Goal: Task Accomplishment & Management: Complete application form

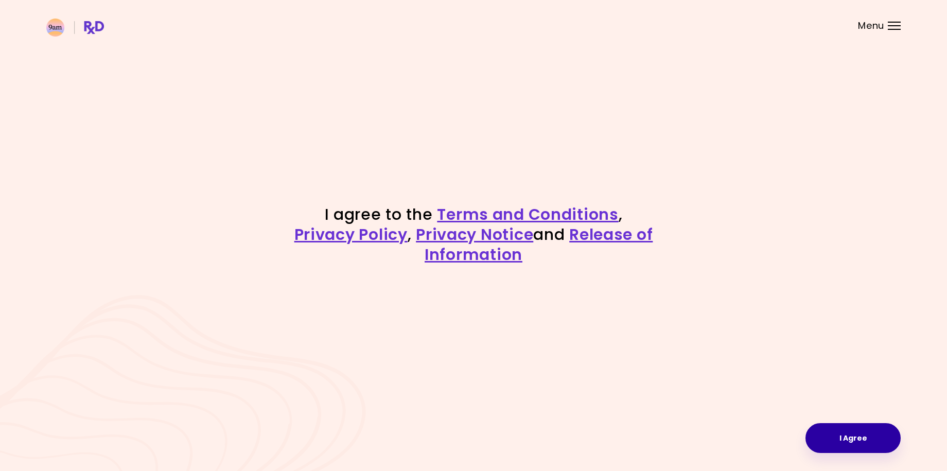
click at [856, 437] on button "I Agree" at bounding box center [853, 438] width 95 height 30
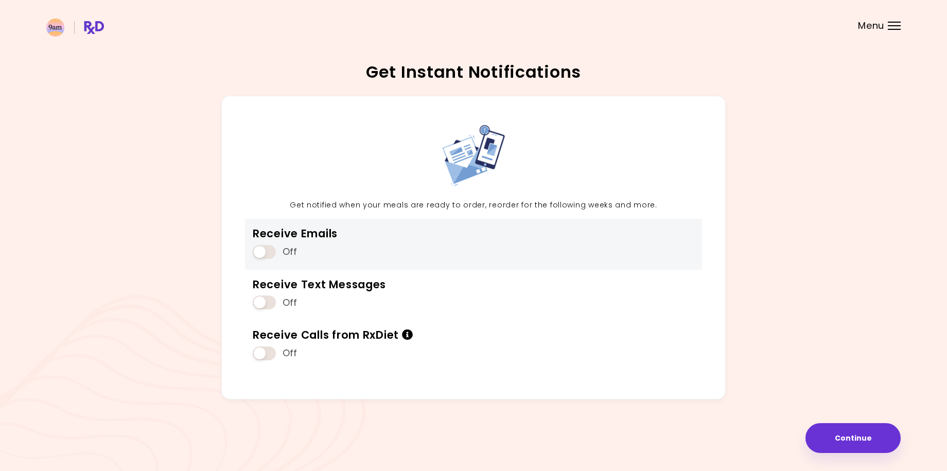
click at [261, 251] on span at bounding box center [264, 252] width 23 height 14
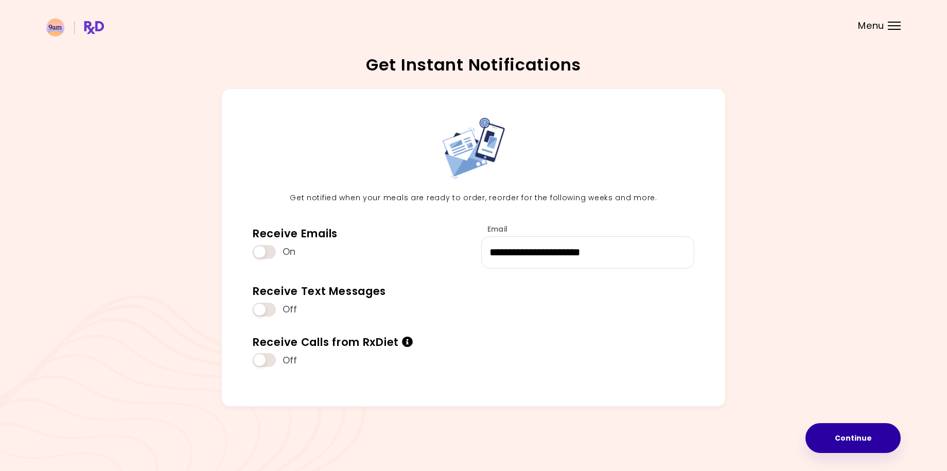
click at [859, 438] on button "Continue" at bounding box center [853, 438] width 95 height 30
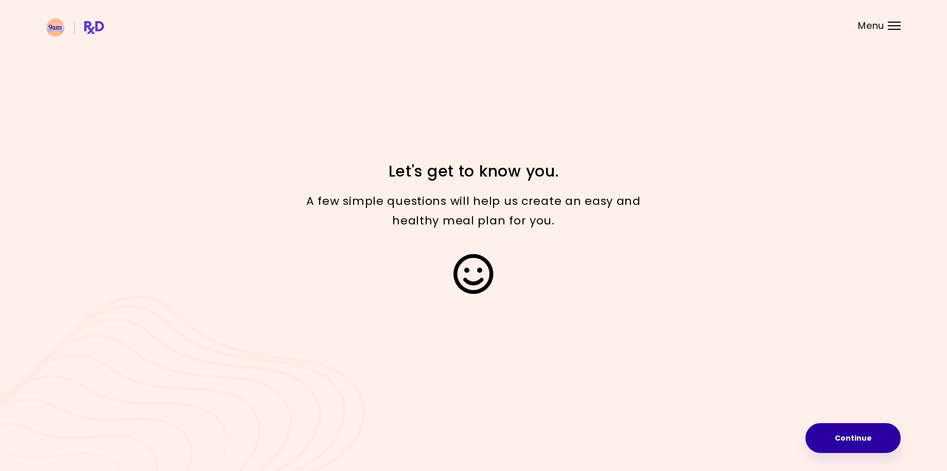
click at [859, 438] on button "Continue" at bounding box center [853, 438] width 95 height 30
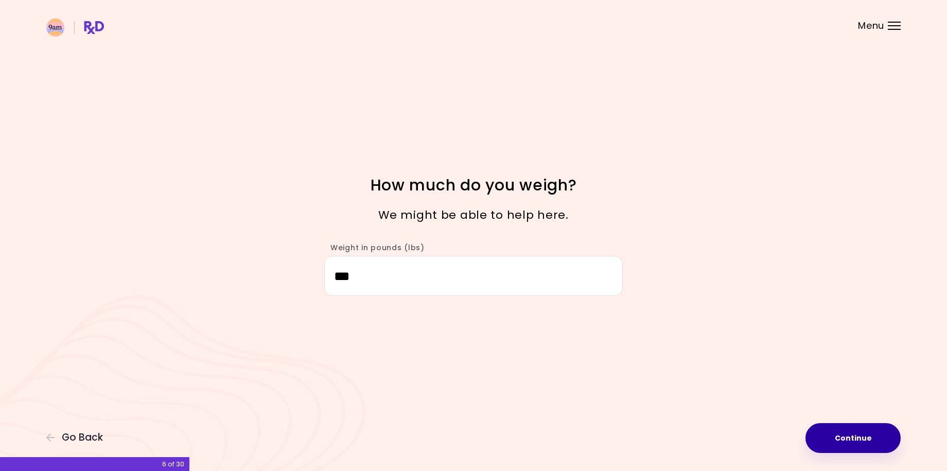
type input "***"
click at [856, 446] on button "Continue" at bounding box center [853, 438] width 95 height 30
select select "****"
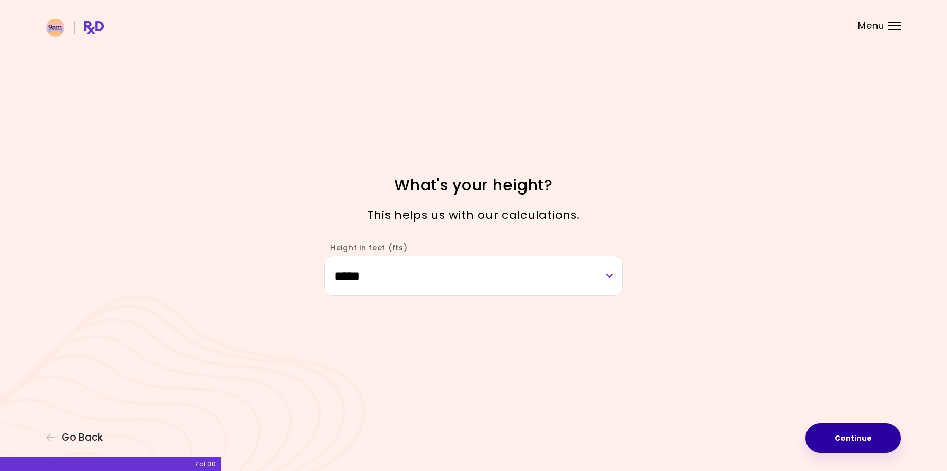
click at [856, 442] on button "Continue" at bounding box center [853, 438] width 95 height 30
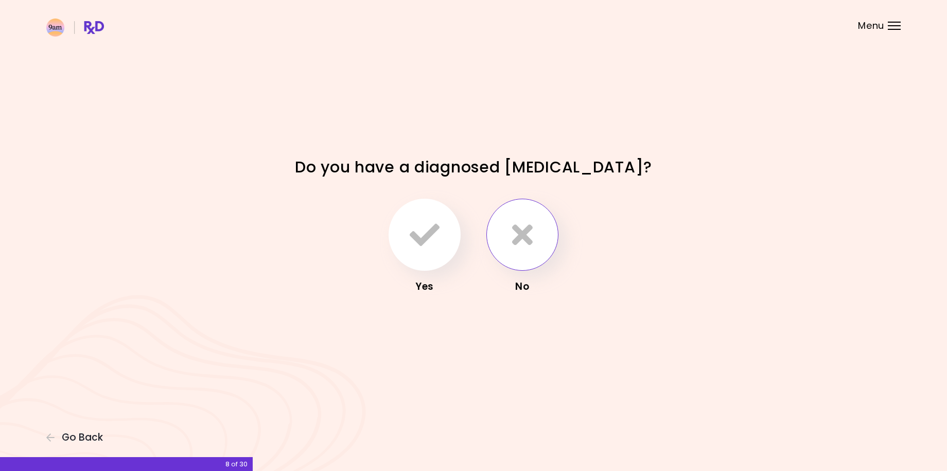
click at [530, 241] on icon "button" at bounding box center [522, 235] width 21 height 30
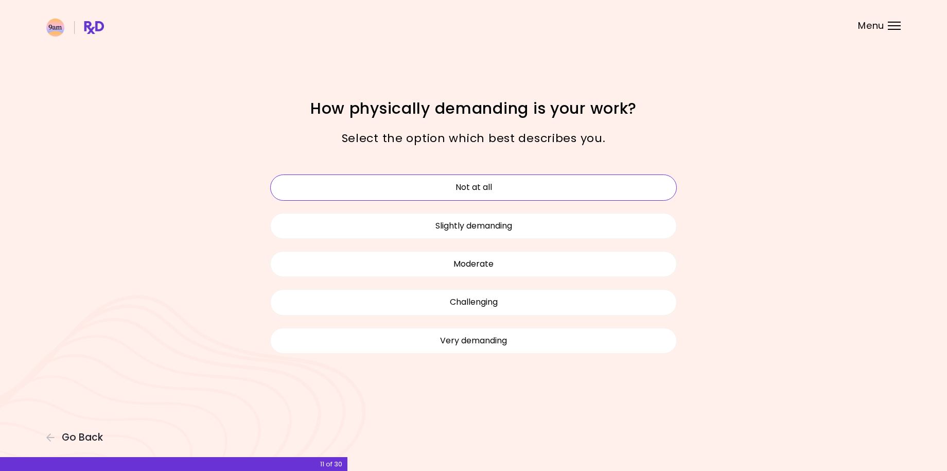
click at [525, 185] on button "Not at all" at bounding box center [473, 188] width 407 height 26
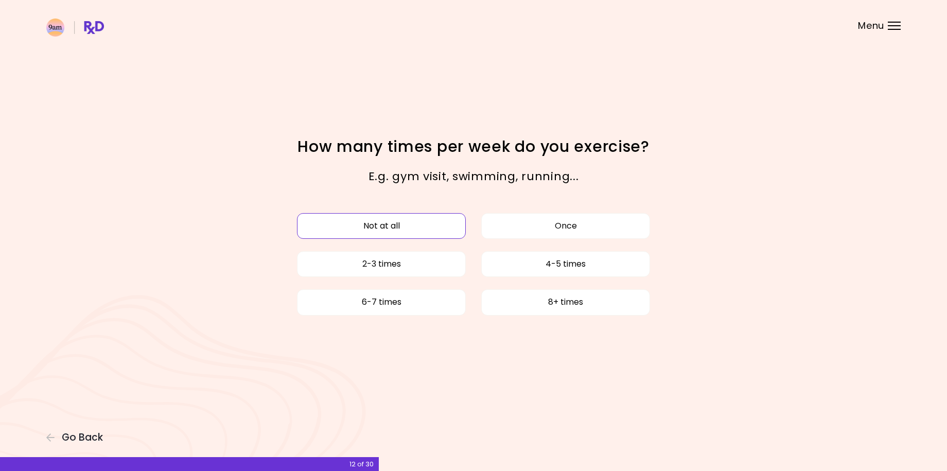
click at [420, 228] on button "Not at all" at bounding box center [381, 226] width 169 height 26
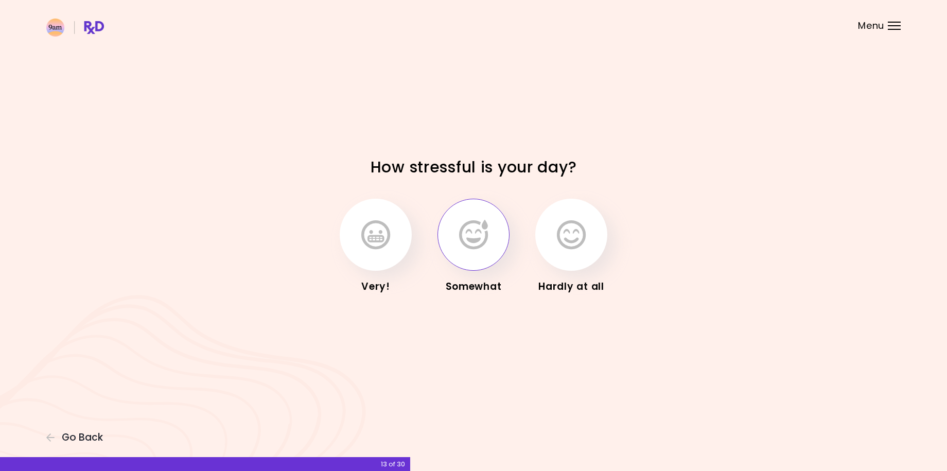
click at [482, 244] on icon "button" at bounding box center [473, 235] width 29 height 30
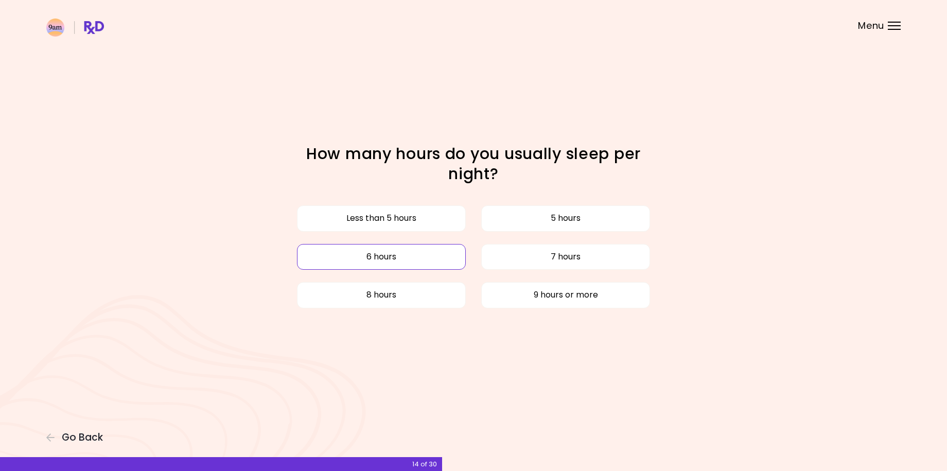
click at [441, 250] on button "6 hours" at bounding box center [381, 257] width 169 height 26
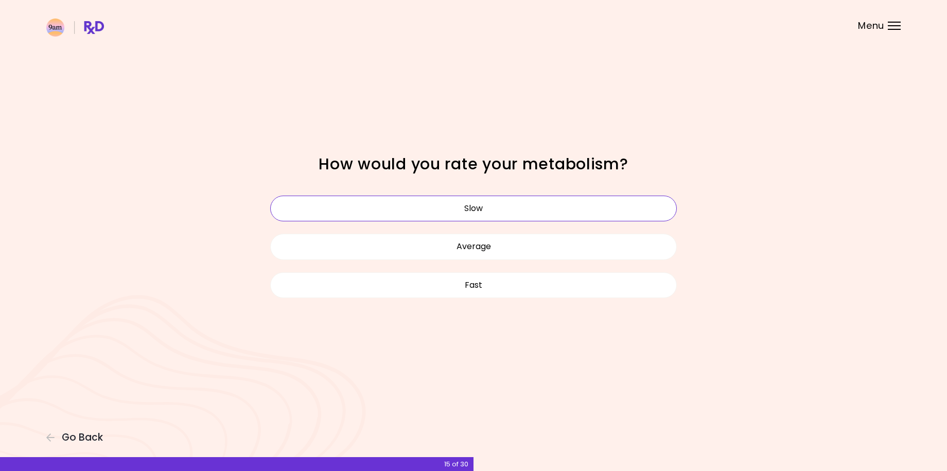
click at [484, 207] on button "Slow" at bounding box center [473, 209] width 407 height 26
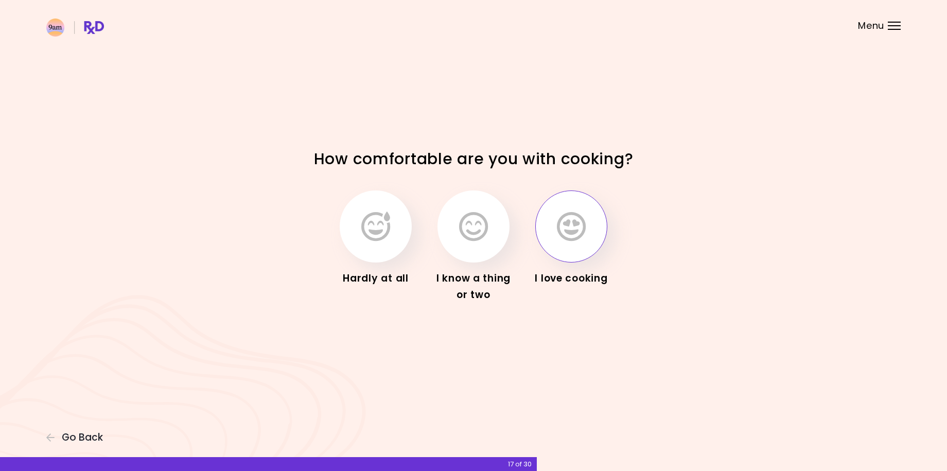
click at [564, 225] on icon "button" at bounding box center [571, 227] width 29 height 30
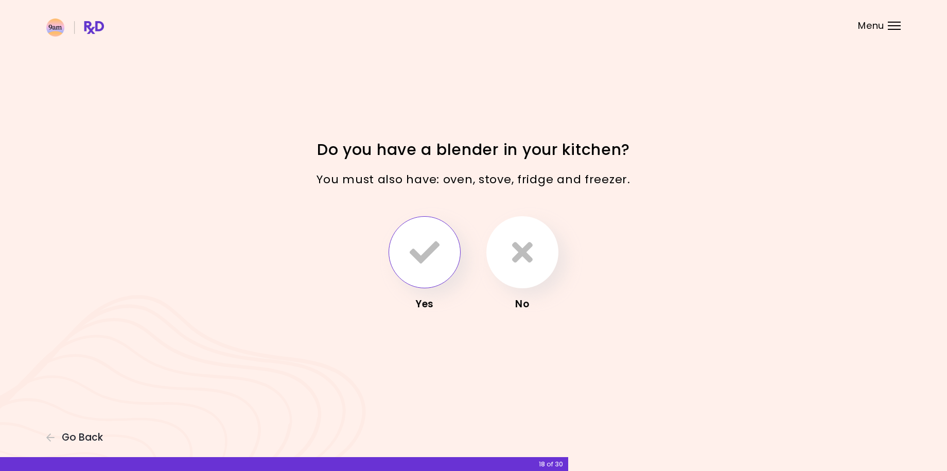
click at [423, 256] on icon "button" at bounding box center [425, 252] width 30 height 30
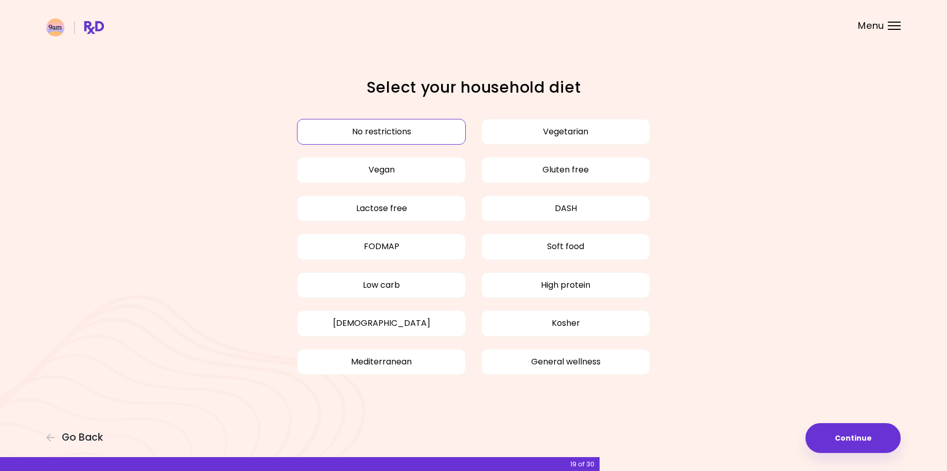
click at [428, 130] on button "No restrictions" at bounding box center [381, 132] width 169 height 26
click at [406, 134] on button "No restrictions" at bounding box center [381, 132] width 169 height 26
click at [858, 441] on button "Continue" at bounding box center [853, 438] width 95 height 30
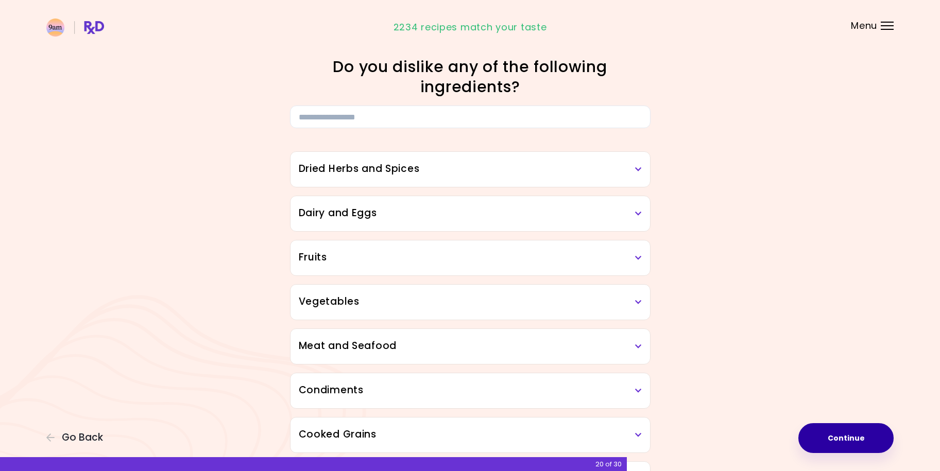
click at [860, 433] on button "Continue" at bounding box center [845, 438] width 95 height 30
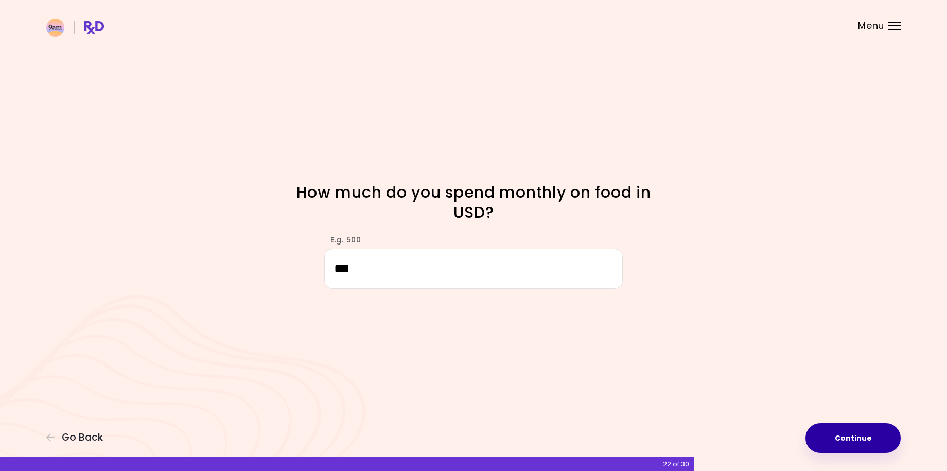
type input "***"
click at [835, 440] on button "Continue" at bounding box center [853, 438] width 95 height 30
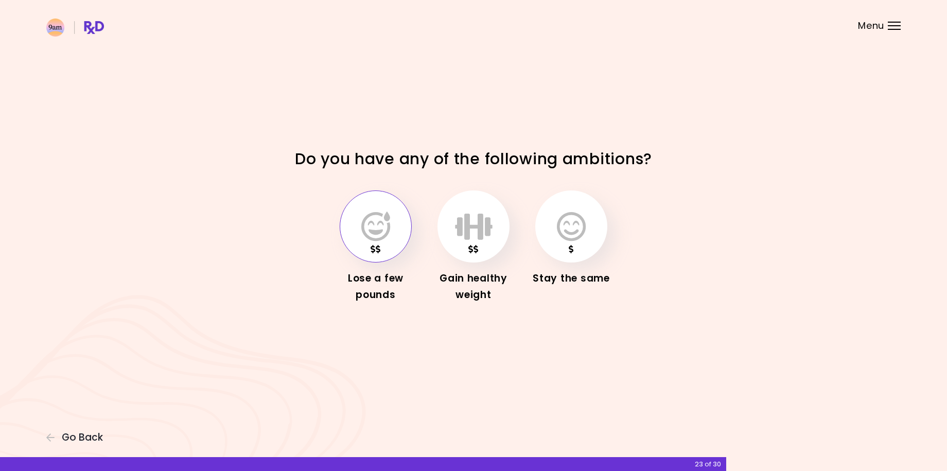
click at [378, 227] on icon "button" at bounding box center [375, 227] width 29 height 30
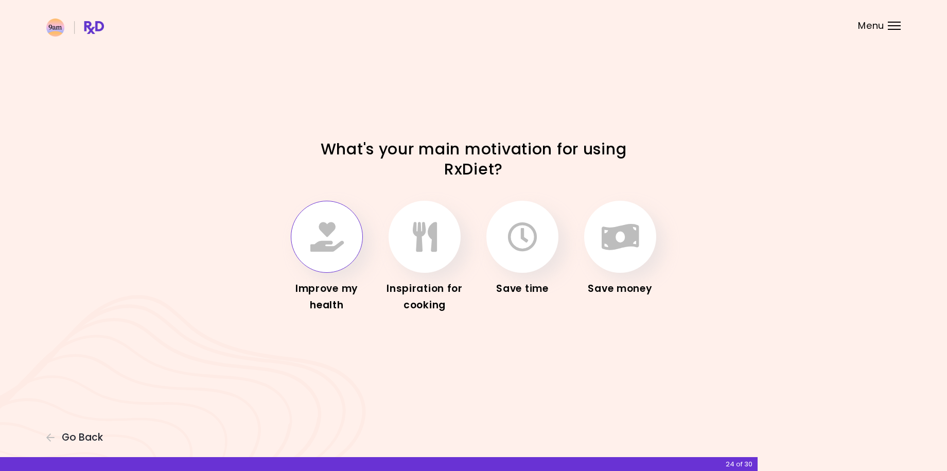
click at [327, 236] on icon "button" at bounding box center [326, 237] width 33 height 30
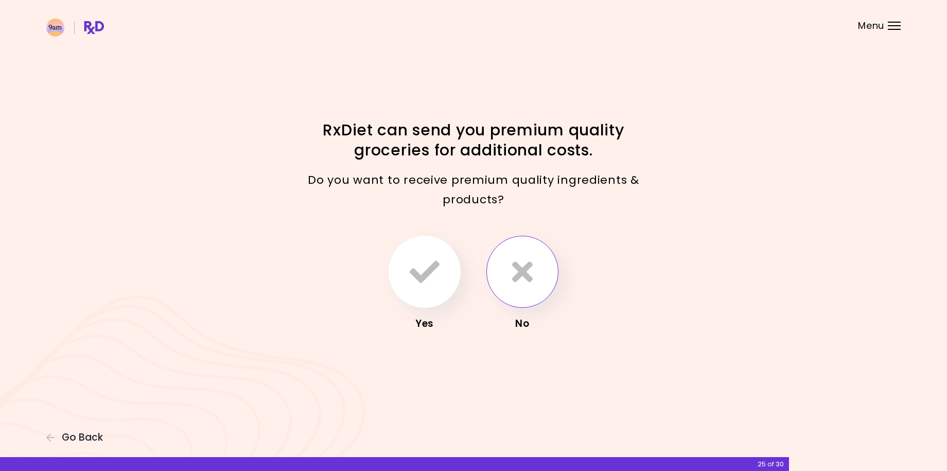
click at [513, 282] on icon "button" at bounding box center [522, 272] width 21 height 30
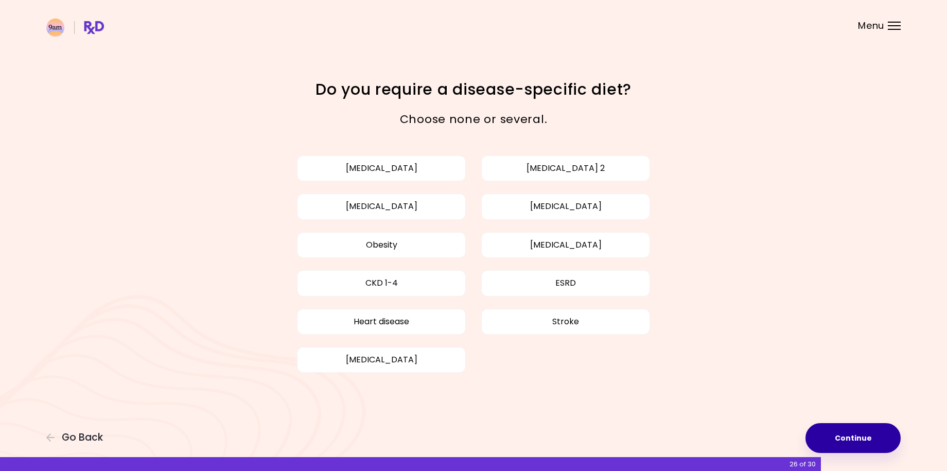
click at [853, 438] on button "Continue" at bounding box center [853, 438] width 95 height 30
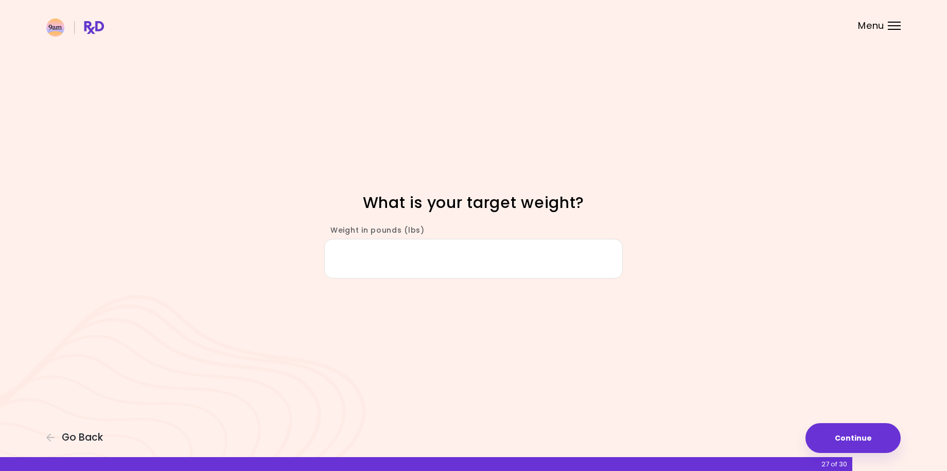
click at [411, 256] on input "Weight in pounds (lbs)" at bounding box center [473, 259] width 299 height 40
type input "***"
click at [860, 436] on button "Continue" at bounding box center [853, 438] width 95 height 30
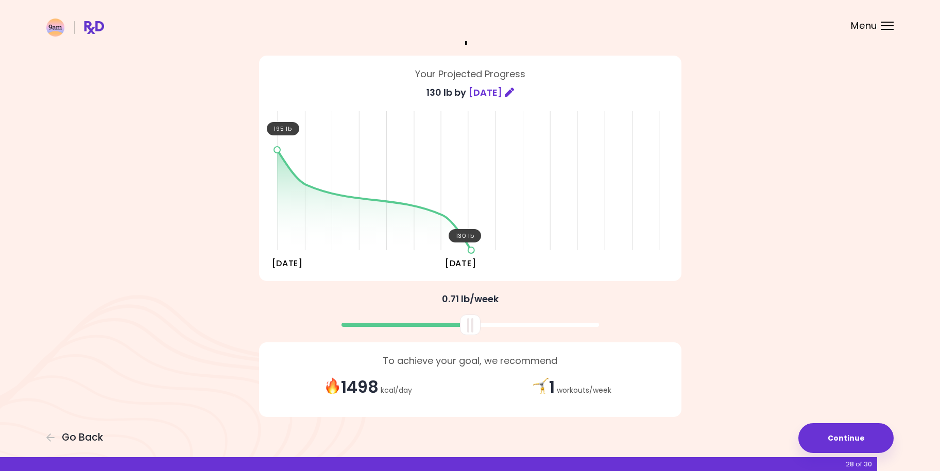
scroll to position [62, 0]
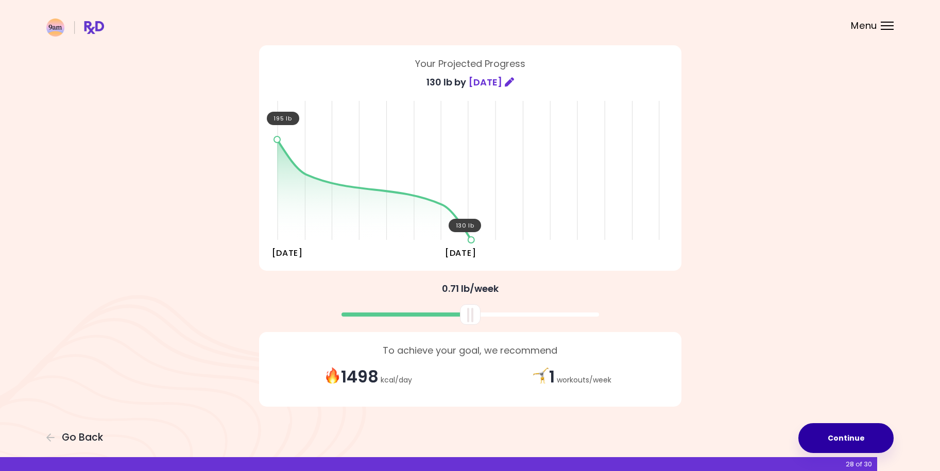
click at [852, 434] on button "Continue" at bounding box center [845, 438] width 95 height 30
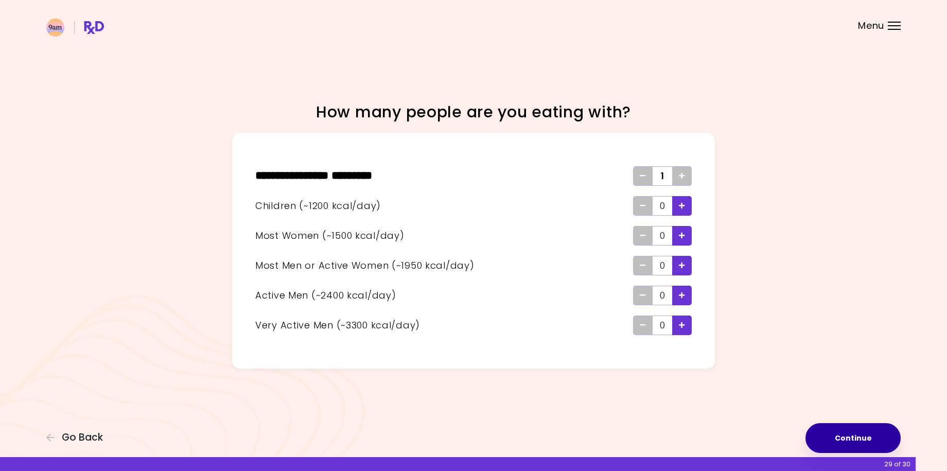
click at [843, 436] on button "Continue" at bounding box center [853, 438] width 95 height 30
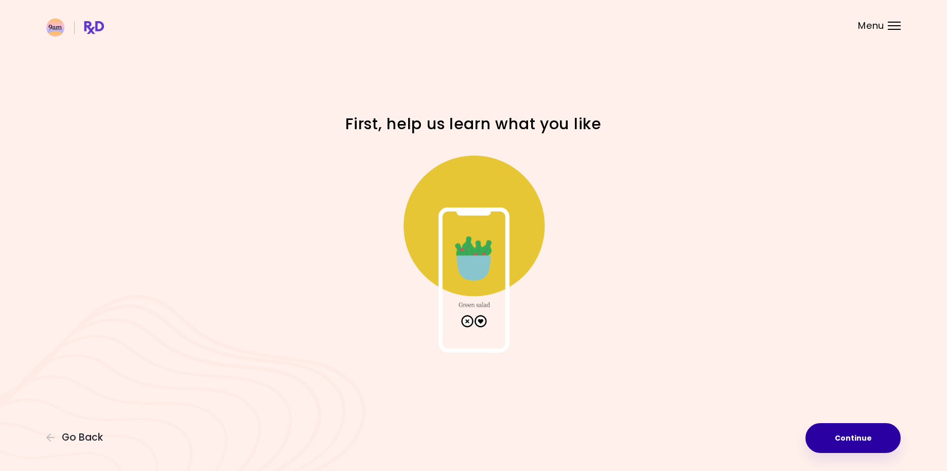
click at [843, 436] on button "Continue" at bounding box center [853, 438] width 95 height 30
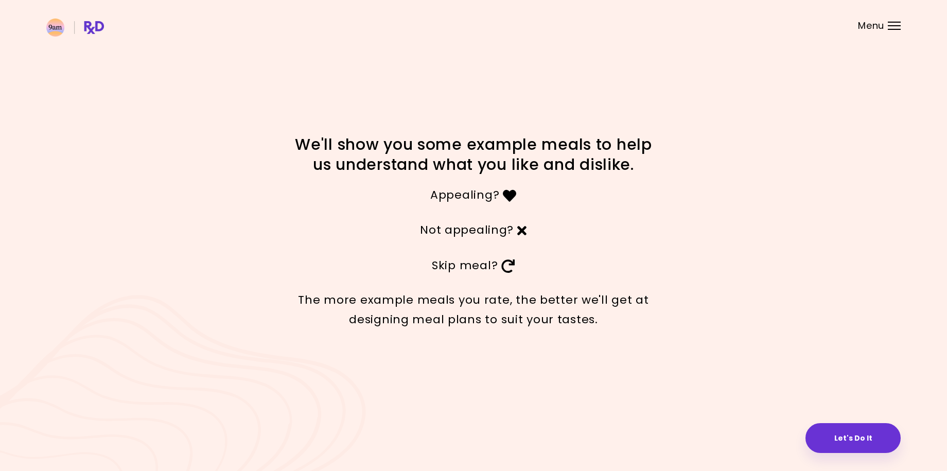
click at [843, 436] on button "Let's Do It" at bounding box center [853, 438] width 95 height 30
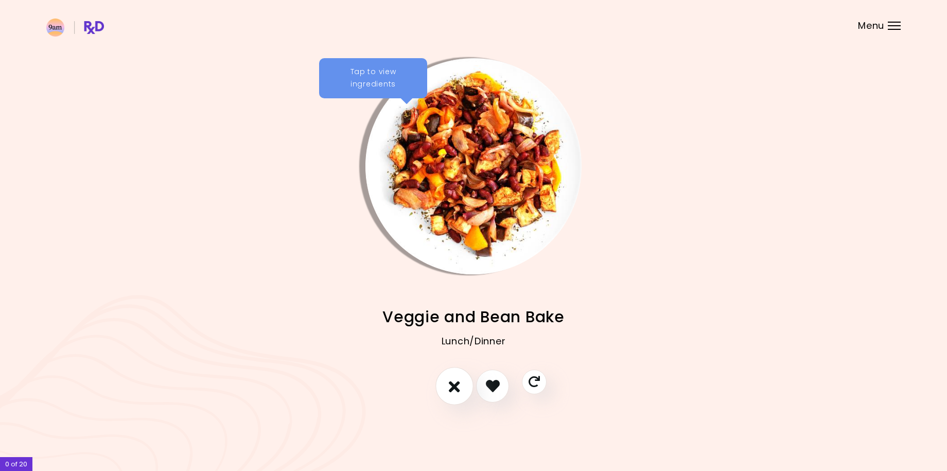
click at [457, 385] on icon "I don't like this recipe" at bounding box center [454, 386] width 11 height 16
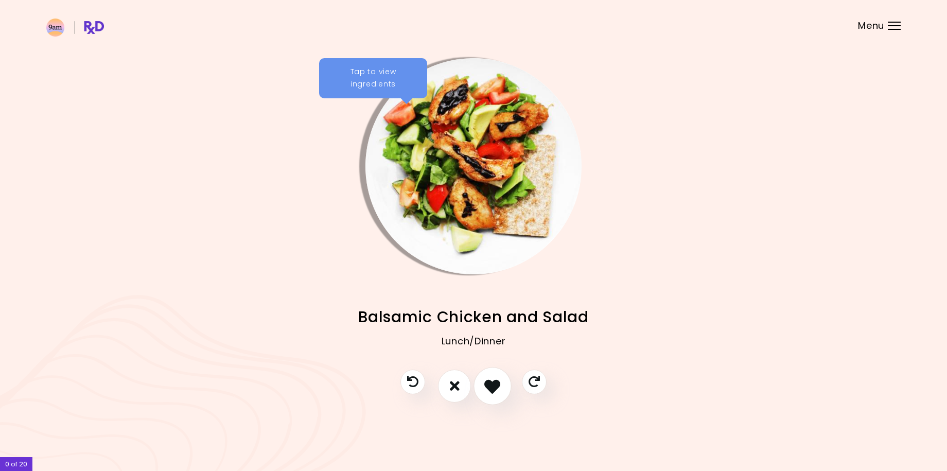
click at [493, 383] on icon "I like this recipe" at bounding box center [492, 386] width 16 height 16
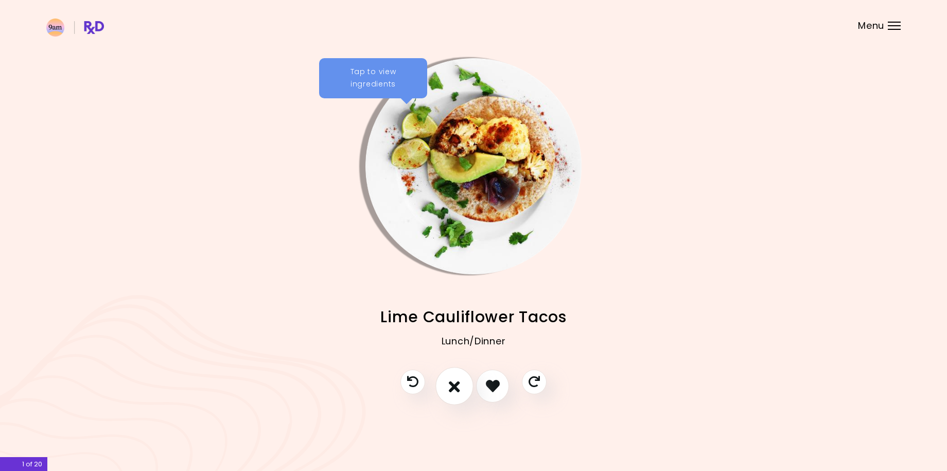
click at [456, 385] on icon "I don't like this recipe" at bounding box center [454, 386] width 11 height 16
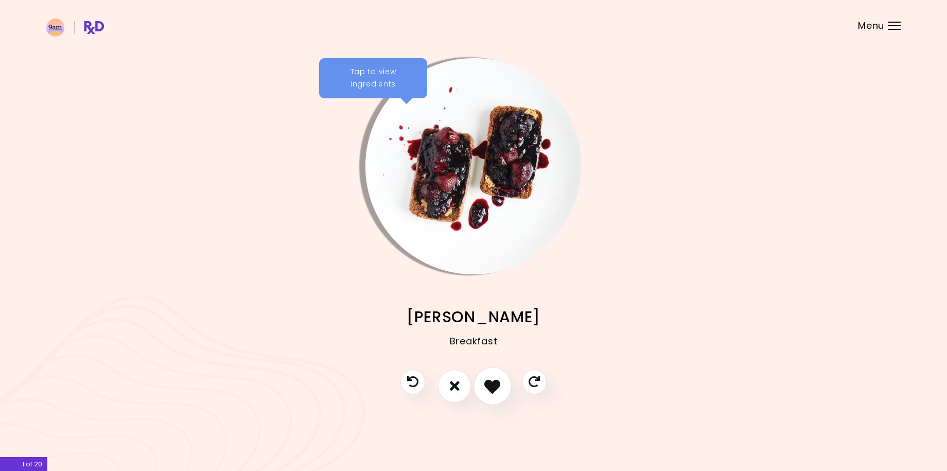
click at [492, 385] on icon "I like this recipe" at bounding box center [492, 386] width 16 height 16
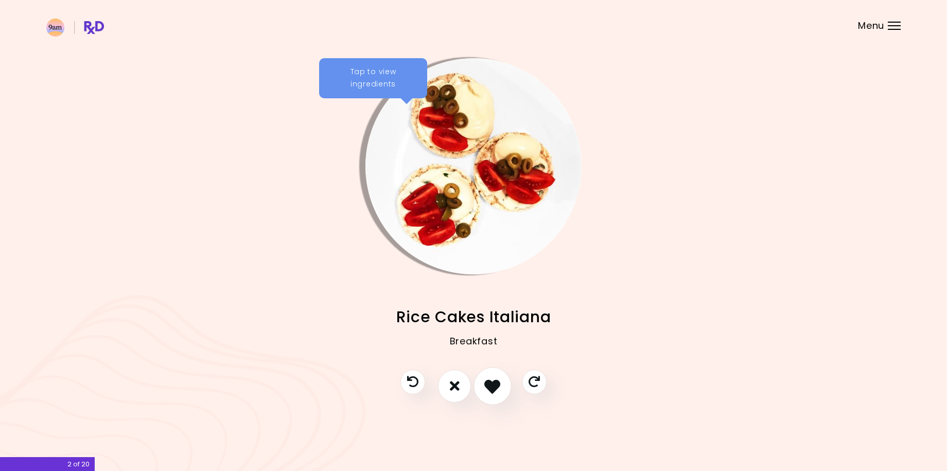
click at [492, 385] on icon "I like this recipe" at bounding box center [492, 386] width 16 height 16
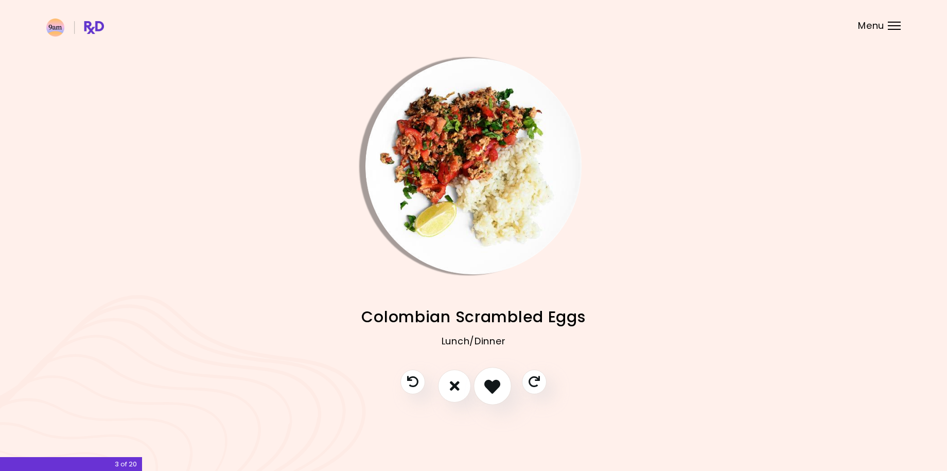
click at [492, 385] on icon "I like this recipe" at bounding box center [492, 386] width 16 height 16
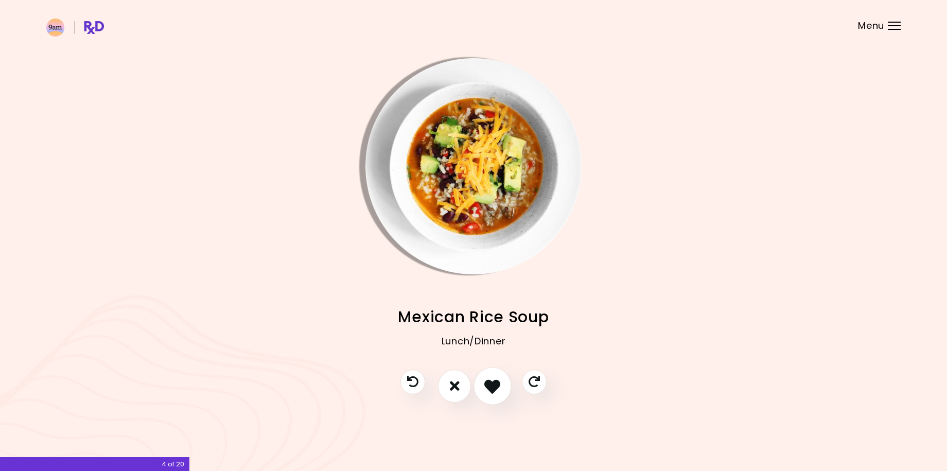
click at [492, 385] on icon "I like this recipe" at bounding box center [492, 386] width 16 height 16
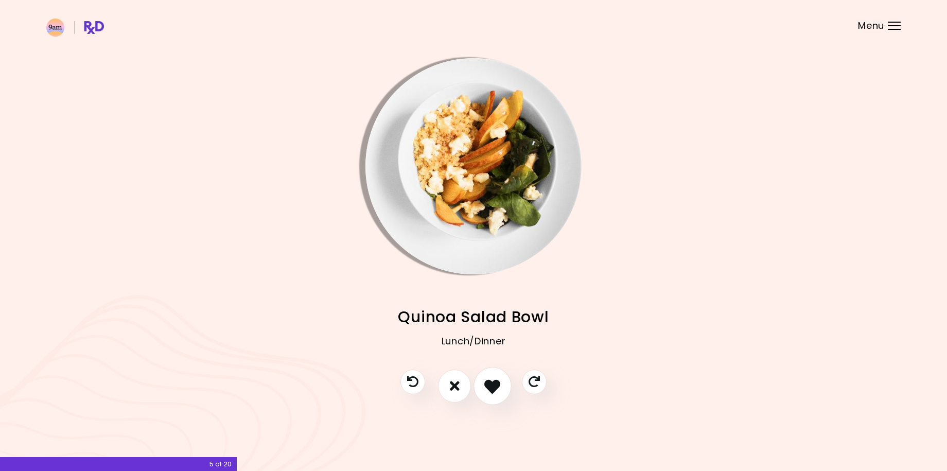
click at [492, 385] on icon "I like this recipe" at bounding box center [492, 386] width 16 height 16
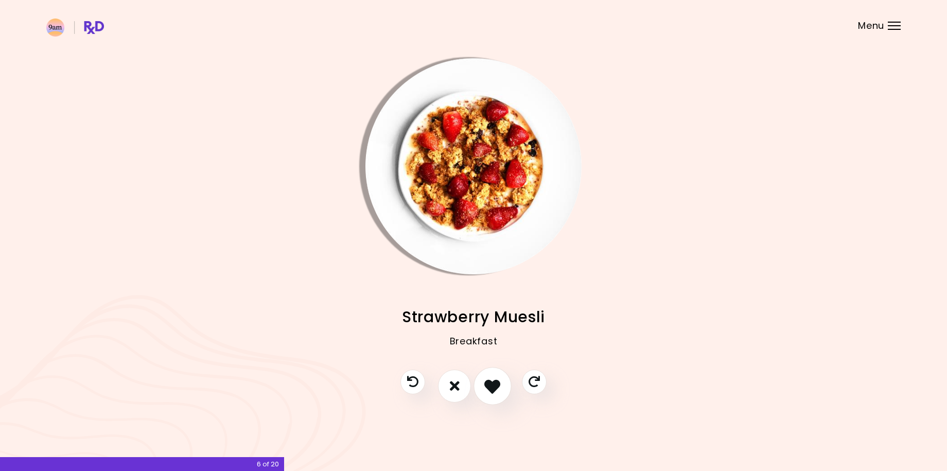
click at [492, 385] on icon "I like this recipe" at bounding box center [492, 386] width 16 height 16
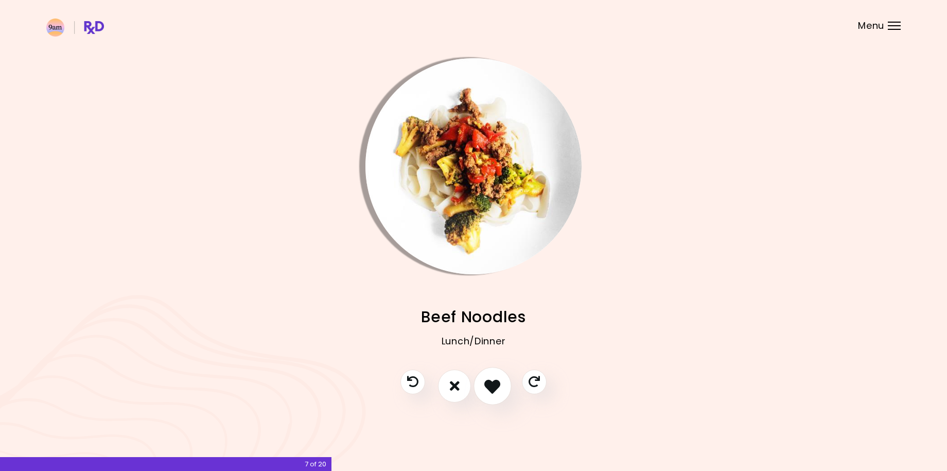
click at [492, 385] on icon "I like this recipe" at bounding box center [492, 386] width 16 height 16
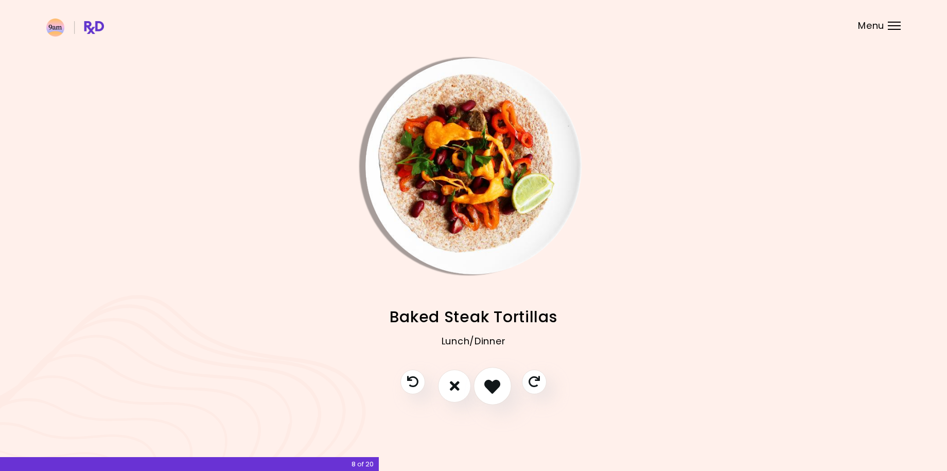
click at [492, 385] on icon "I like this recipe" at bounding box center [492, 386] width 16 height 16
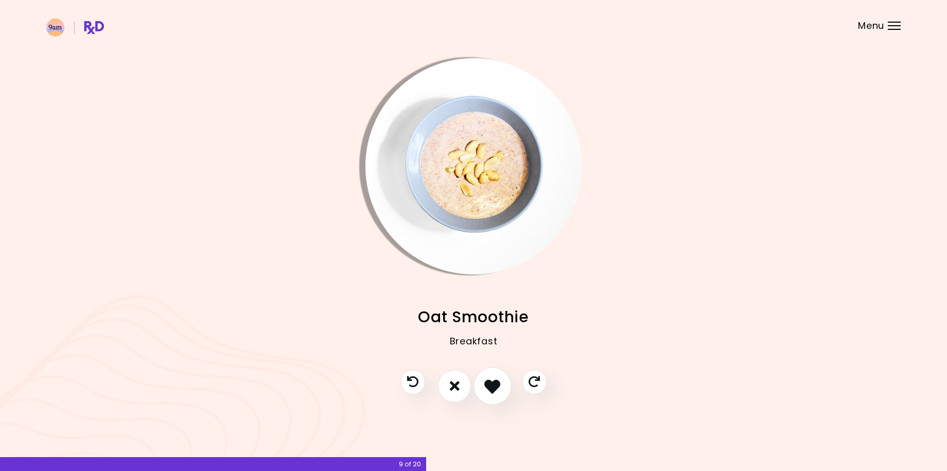
click at [492, 385] on icon "I like this recipe" at bounding box center [492, 386] width 16 height 16
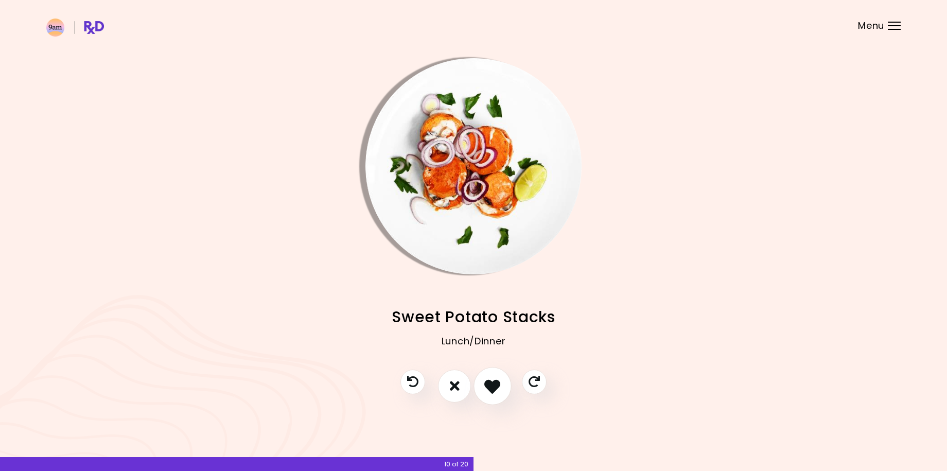
click at [492, 385] on icon "I like this recipe" at bounding box center [492, 386] width 16 height 16
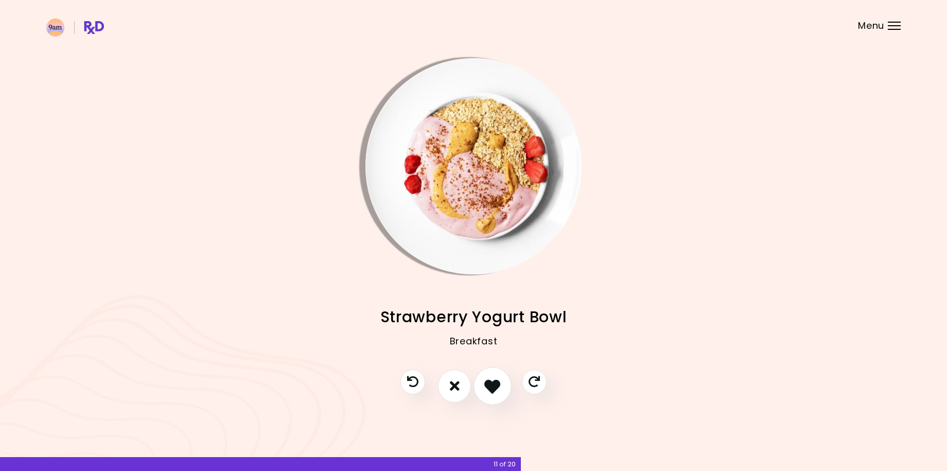
click at [492, 385] on icon "I like this recipe" at bounding box center [492, 386] width 16 height 16
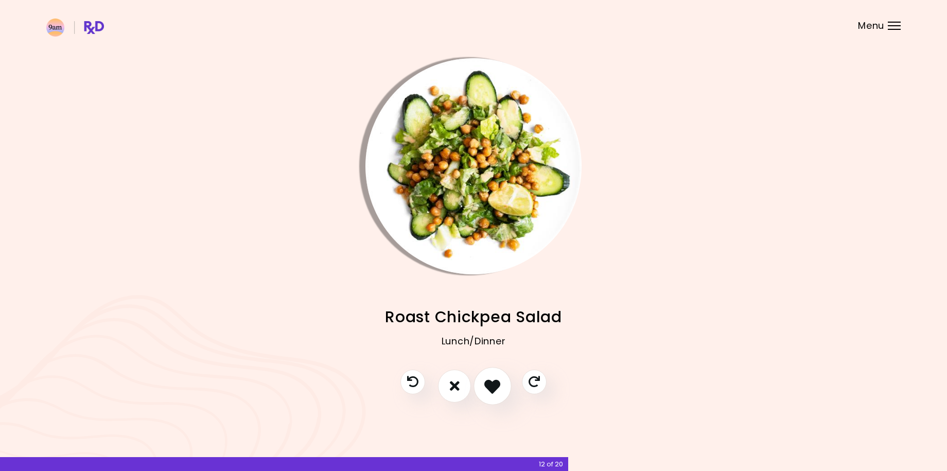
click at [492, 385] on icon "I like this recipe" at bounding box center [492, 386] width 16 height 16
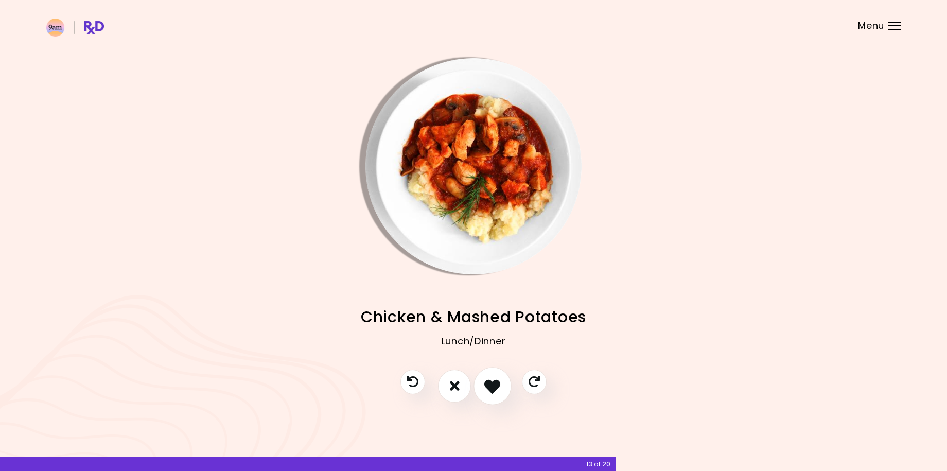
click at [492, 385] on icon "I like this recipe" at bounding box center [492, 386] width 16 height 16
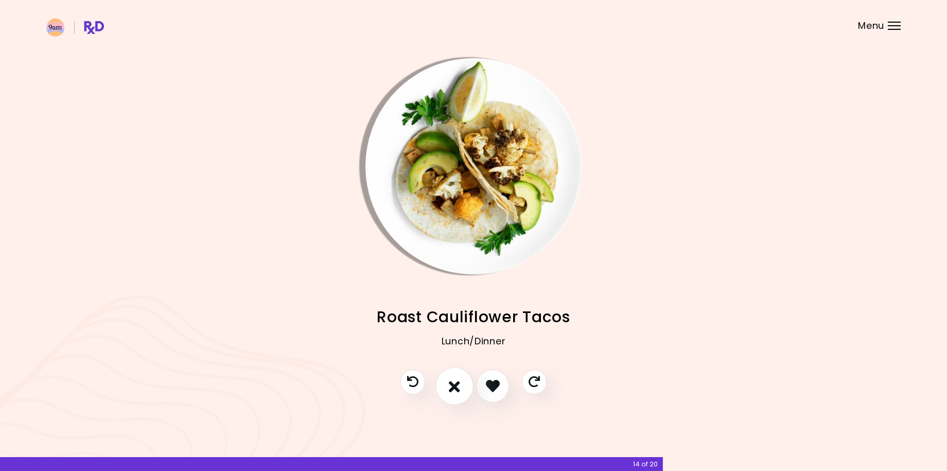
click at [458, 386] on icon "I don't like this recipe" at bounding box center [454, 386] width 11 height 16
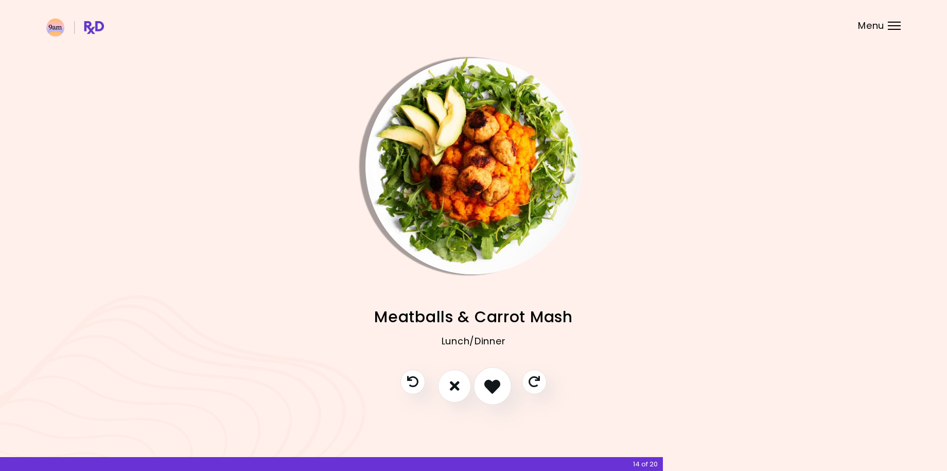
click at [500, 387] on icon "I like this recipe" at bounding box center [492, 386] width 16 height 16
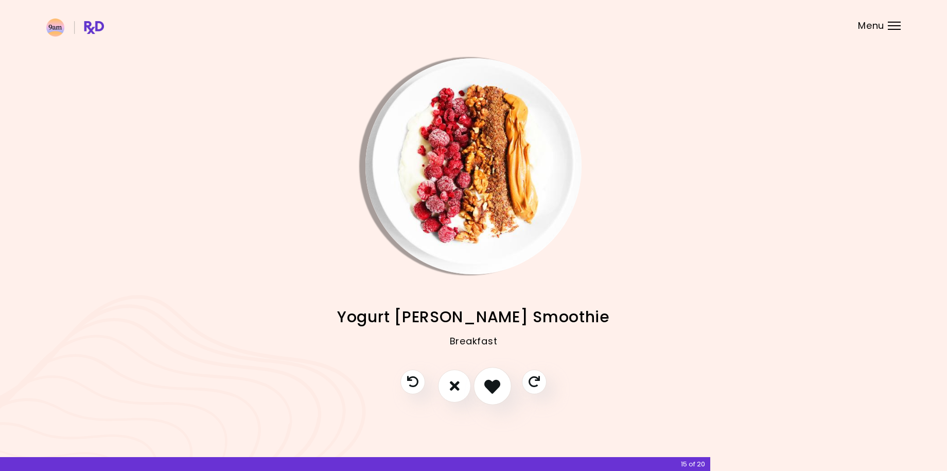
click at [500, 387] on icon "I like this recipe" at bounding box center [492, 386] width 16 height 16
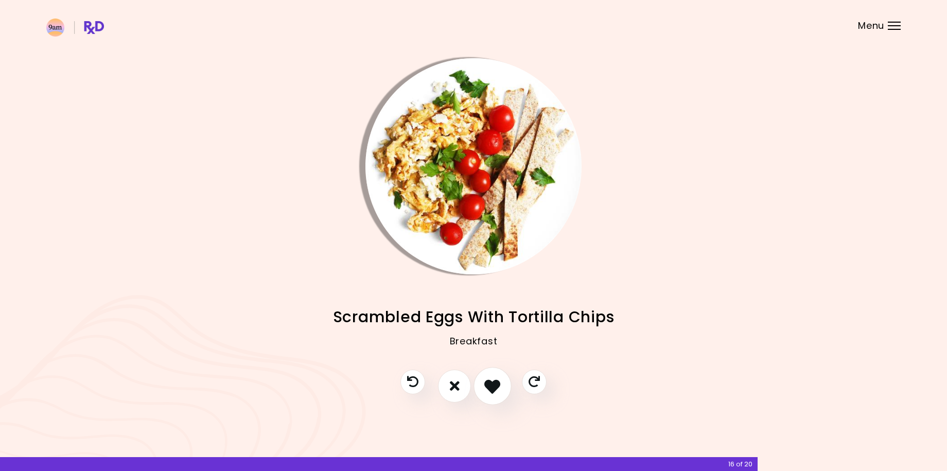
click at [495, 388] on icon "I like this recipe" at bounding box center [492, 386] width 16 height 16
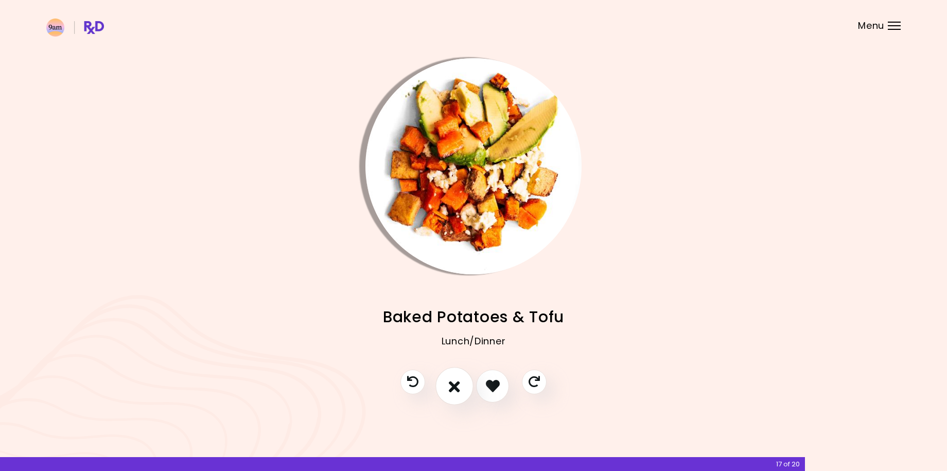
click at [453, 387] on icon "I don't like this recipe" at bounding box center [454, 386] width 11 height 16
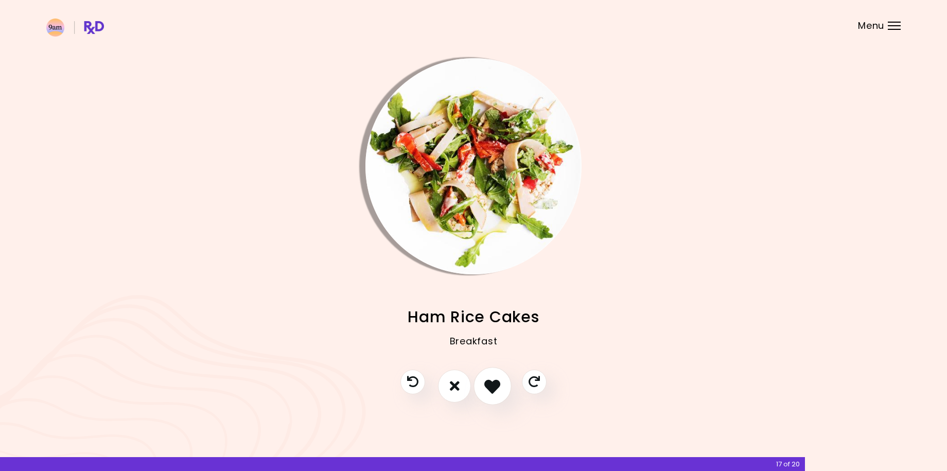
click at [500, 388] on icon "I like this recipe" at bounding box center [492, 386] width 16 height 16
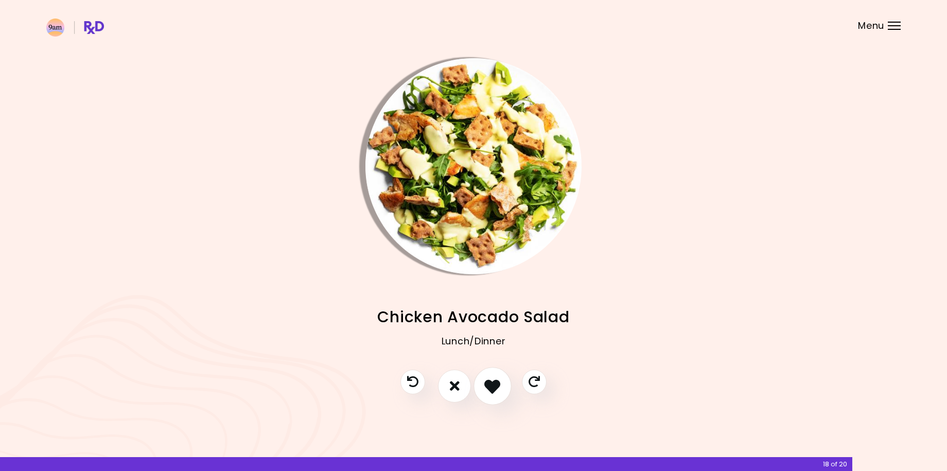
click at [500, 388] on icon "I like this recipe" at bounding box center [492, 386] width 16 height 16
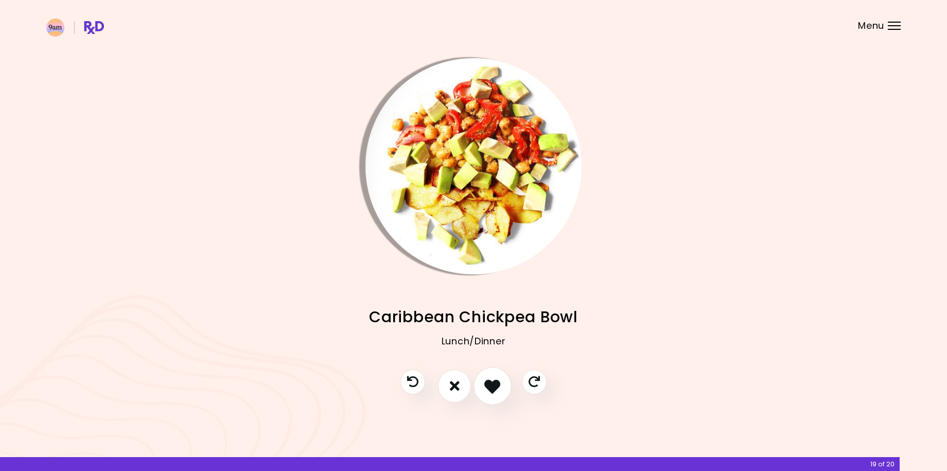
click at [500, 388] on icon "I like this recipe" at bounding box center [492, 386] width 16 height 16
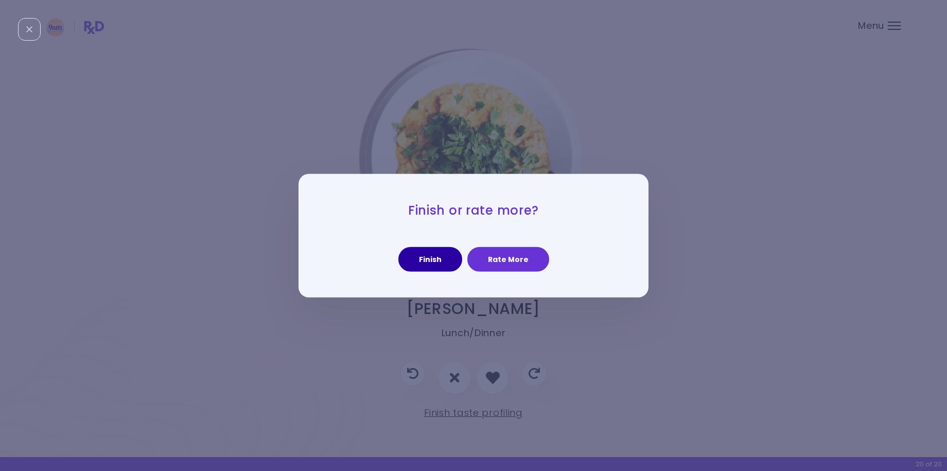
click at [442, 259] on button "Finish" at bounding box center [430, 259] width 64 height 25
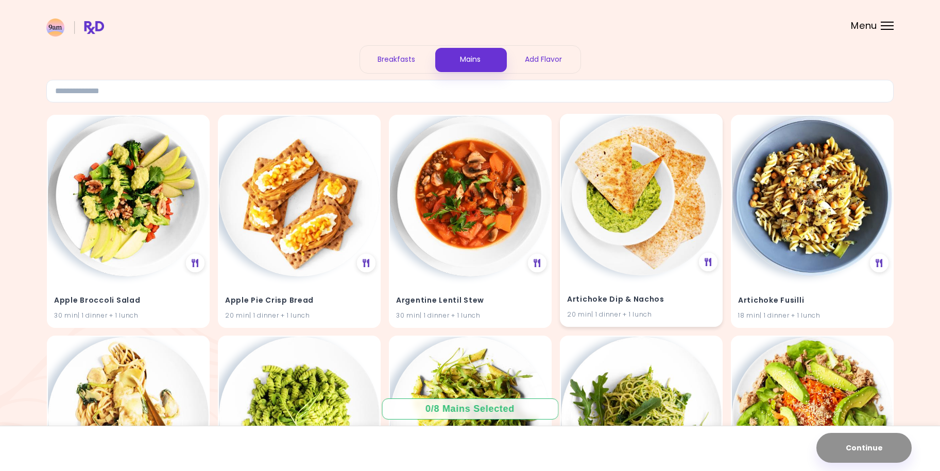
scroll to position [51, 0]
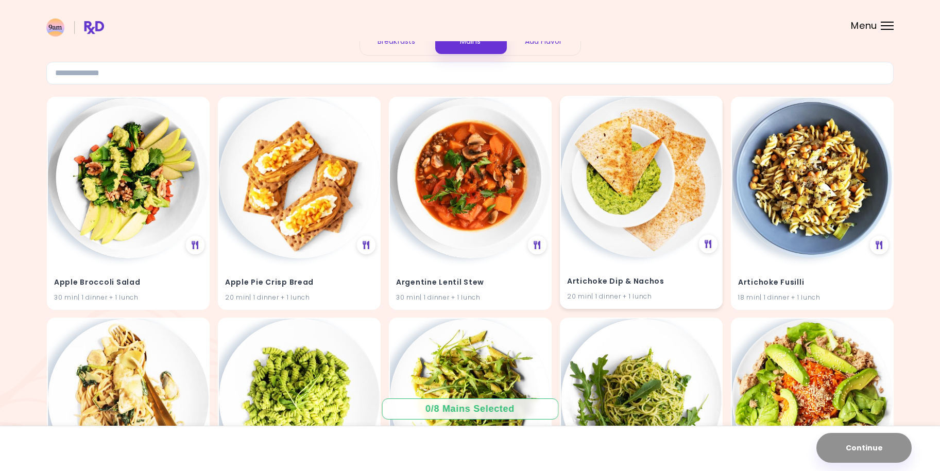
click at [617, 268] on div "Artichoke Dip & Nachos 20 min | 1 dinner + 1 lunch" at bounding box center [641, 282] width 161 height 50
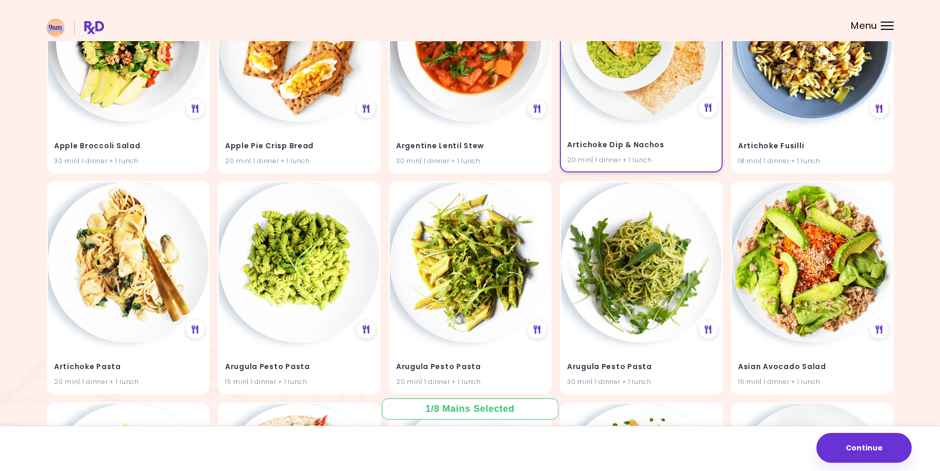
scroll to position [206, 0]
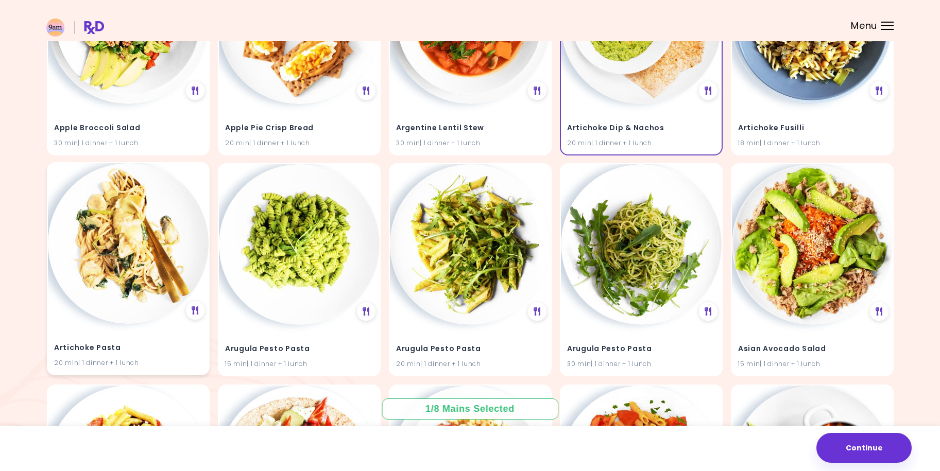
click at [123, 335] on div "Artichoke Pasta 20 min | 1 dinner + 1 lunch" at bounding box center [128, 349] width 161 height 50
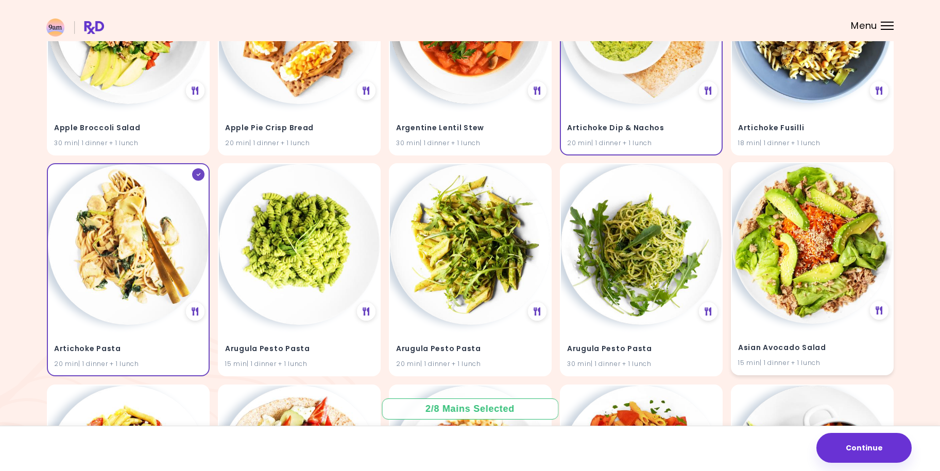
click at [767, 340] on h4 "Asian Avocado Salad" at bounding box center [812, 348] width 148 height 16
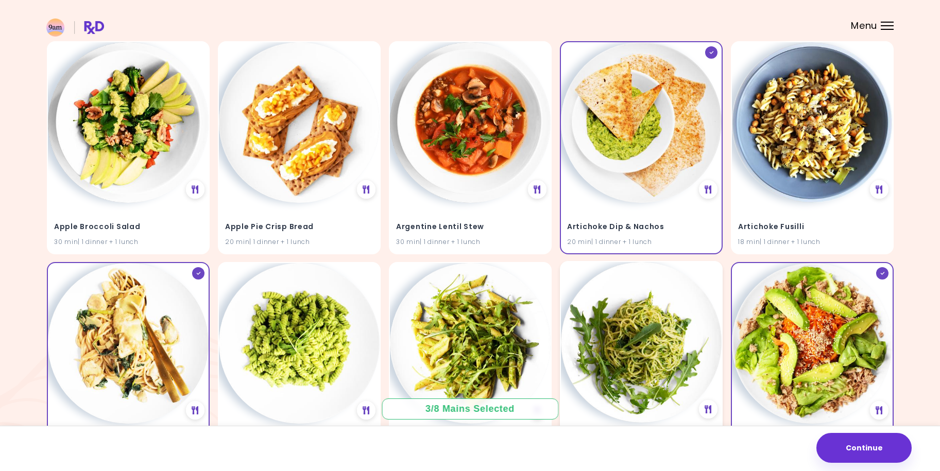
scroll to position [103, 0]
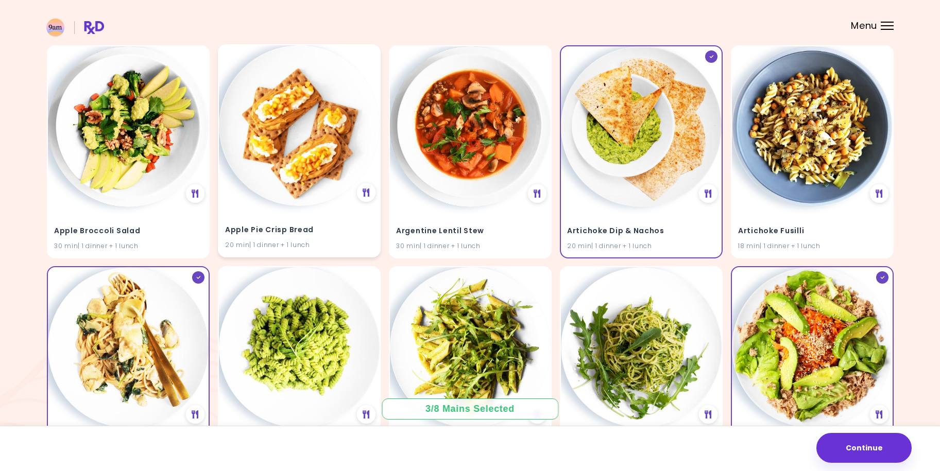
click at [271, 220] on div "Apple Pie Crisp Bread 20 min | 1 dinner + 1 lunch" at bounding box center [299, 231] width 161 height 50
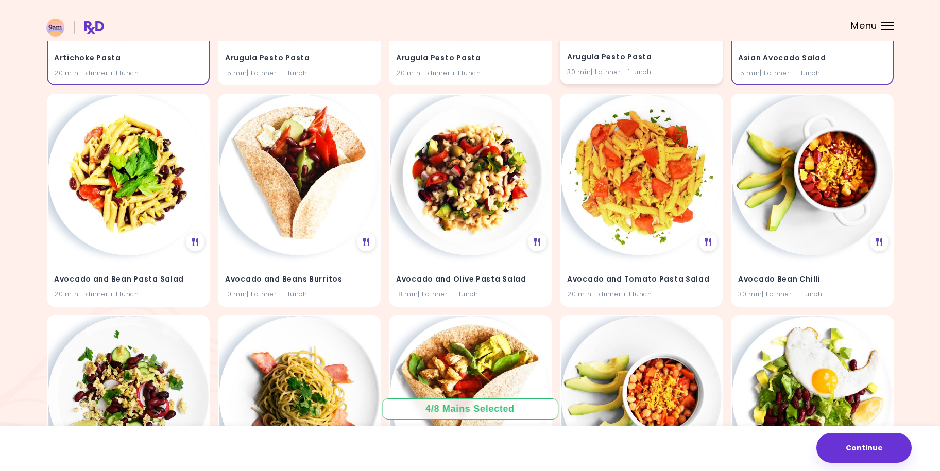
scroll to position [515, 0]
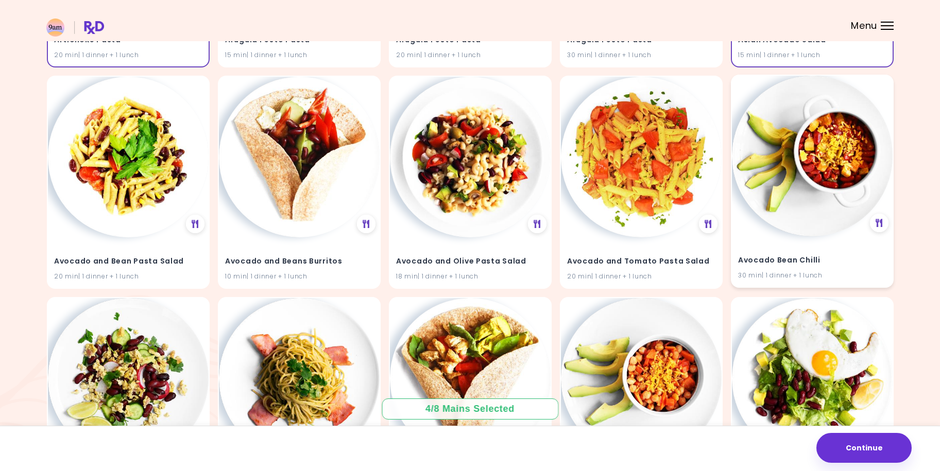
click at [751, 258] on h4 "Avocado Bean Chilli" at bounding box center [812, 260] width 148 height 16
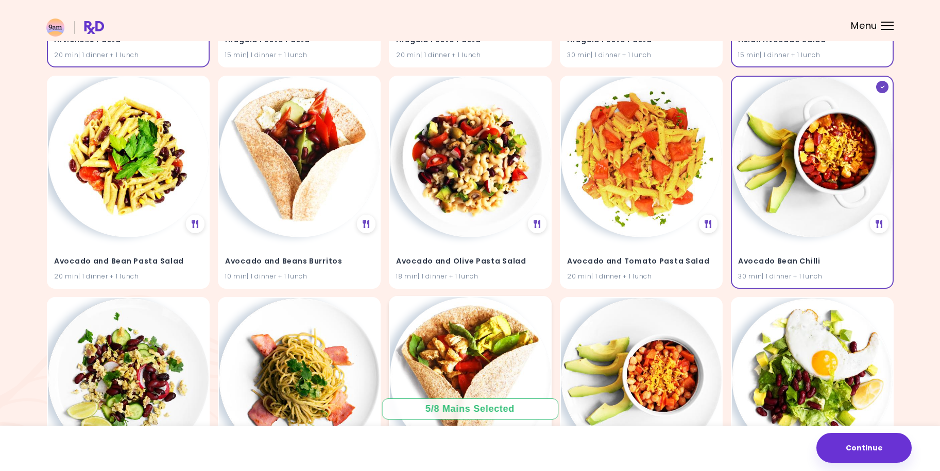
scroll to position [669, 0]
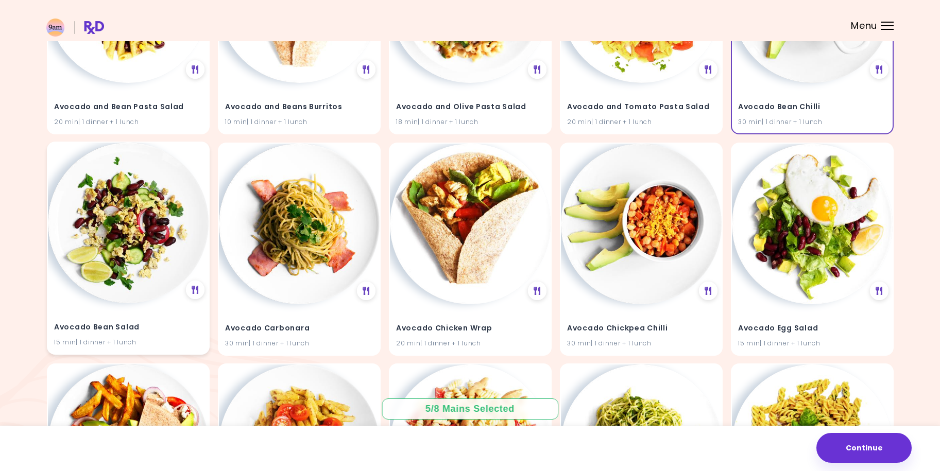
click at [117, 289] on img at bounding box center [128, 223] width 161 height 161
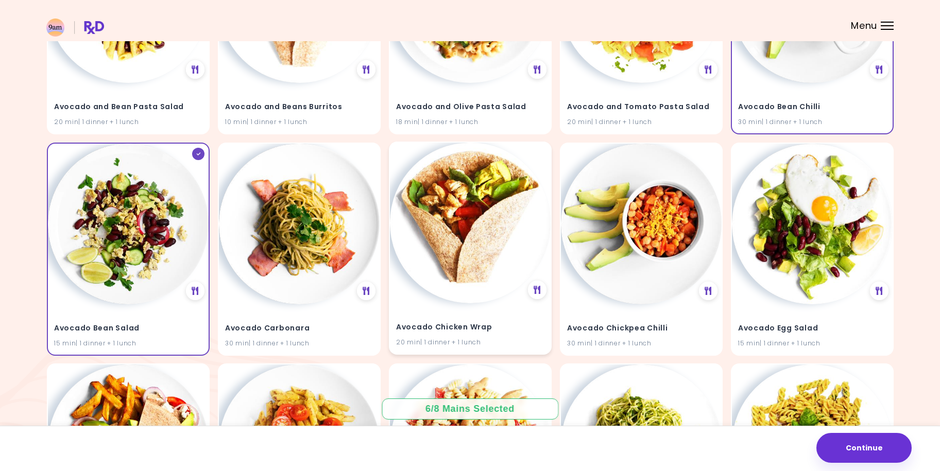
click at [442, 333] on h4 "Avocado Chicken Wrap" at bounding box center [470, 327] width 148 height 16
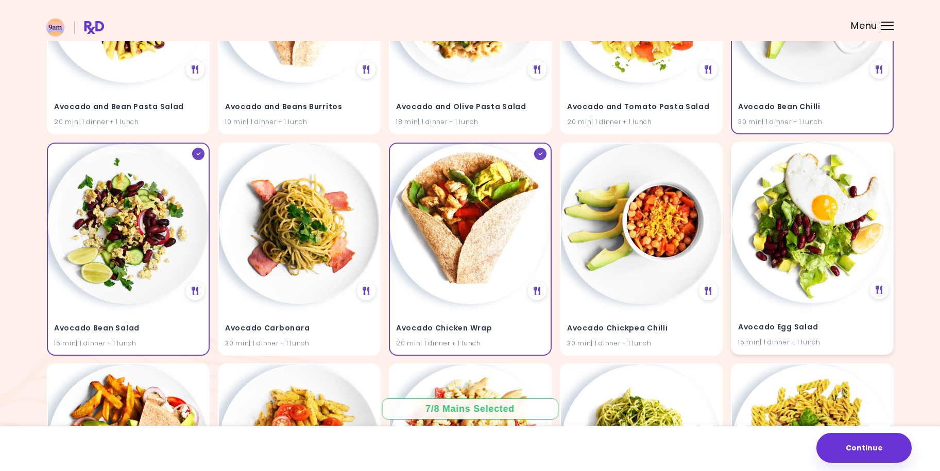
click at [757, 324] on h4 "Avocado Egg Salad" at bounding box center [812, 327] width 148 height 16
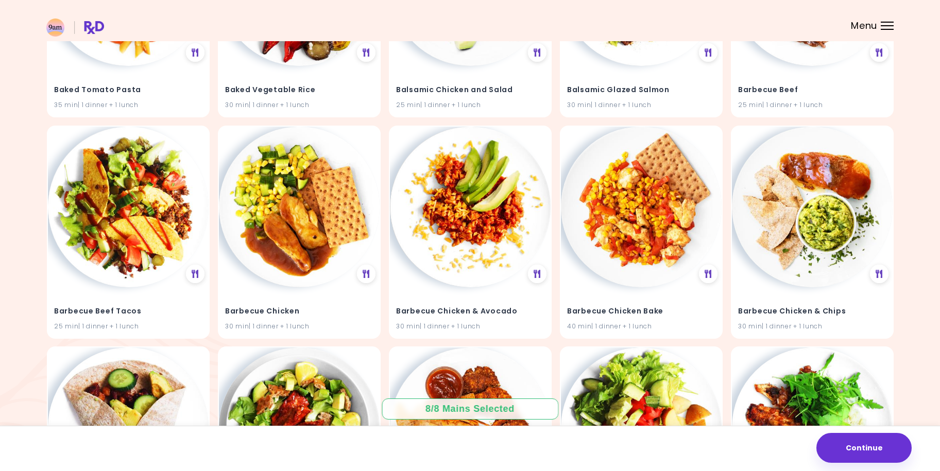
scroll to position [3303, 0]
